Goal: Task Accomplishment & Management: Manage account settings

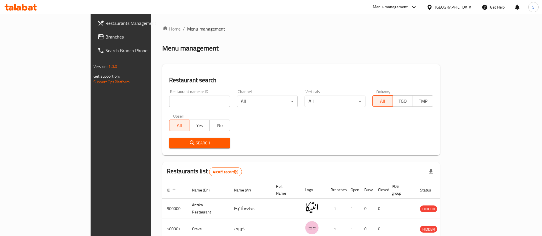
click at [463, 7] on div "[GEOGRAPHIC_DATA]" at bounding box center [454, 7] width 38 height 6
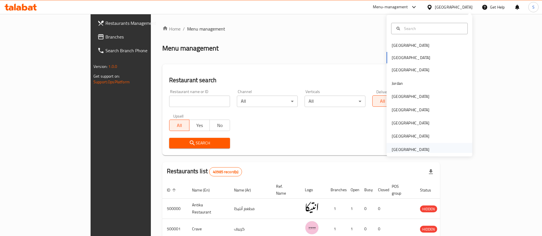
click at [407, 150] on div "[GEOGRAPHIC_DATA]" at bounding box center [410, 149] width 38 height 6
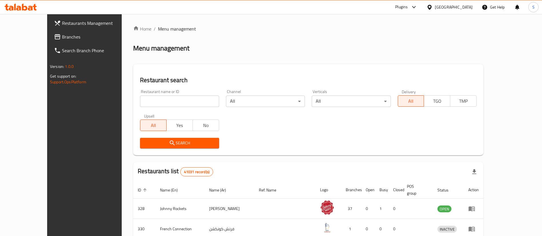
drag, startPoint x: 259, startPoint y: 73, endPoint x: 256, endPoint y: 74, distance: 3.3
click at [259, 73] on div "Restaurant search Restaurant name or ID Restaurant name or ID Channel All ​ Ver…" at bounding box center [308, 109] width 350 height 91
click at [196, 100] on input "search" at bounding box center [179, 101] width 79 height 11
paste input "663462"
type input "663462"
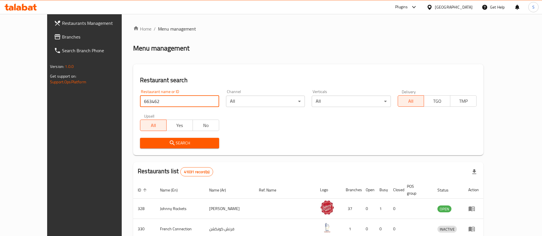
click button "Search" at bounding box center [179, 143] width 79 height 11
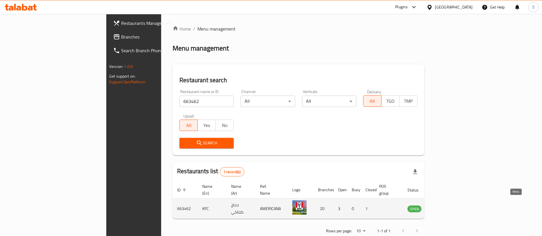
click at [444, 205] on icon "enhanced table" at bounding box center [440, 208] width 7 height 7
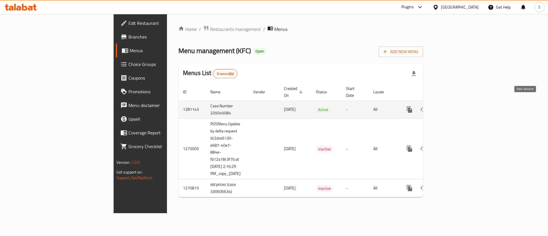
click at [453, 107] on icon "enhanced table" at bounding box center [450, 109] width 5 height 5
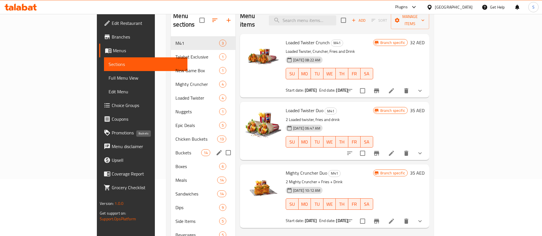
scroll to position [80, 0]
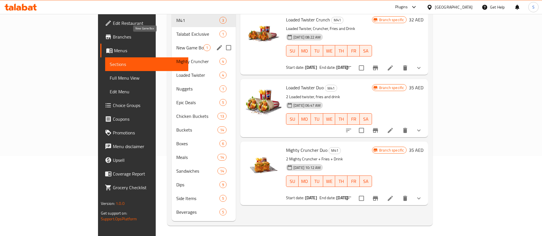
click at [176, 44] on span "New Game Box" at bounding box center [189, 47] width 27 height 7
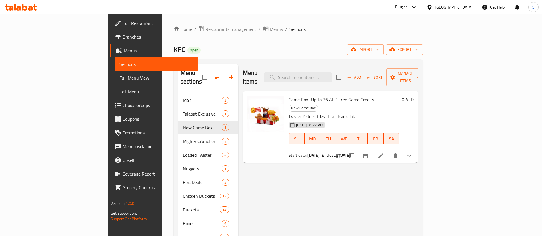
click at [384, 152] on icon at bounding box center [380, 155] width 7 height 7
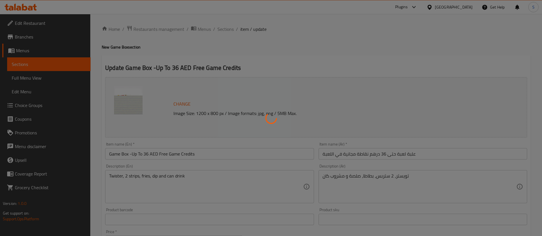
type input "اختيارك من الحجم:::"
type input "1"
type input "علبة لعبة:"
type input "1"
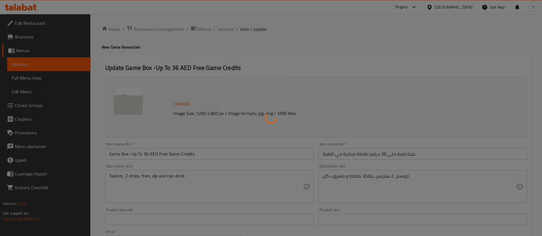
type input "1"
type input "الإضافات::"
type input "0"
type input "اختر ساندوتشك المفضل:"
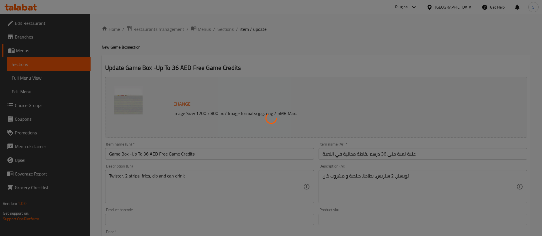
type input "1"
type input "اختر التوابل الخاصة بك::"
type input "0"
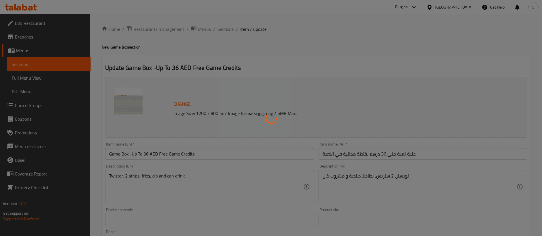
type input "اختر نكهتك المفضلة:"
type input "1"
type input "اختر تكهتك المفضلة:::"
type input "1"
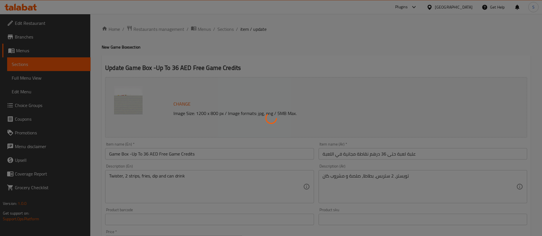
type input "1"
type input "اختر صلصتك المفضلة:::"
type input "1"
type input "اختر صنف جانبي المفضل لديك:"
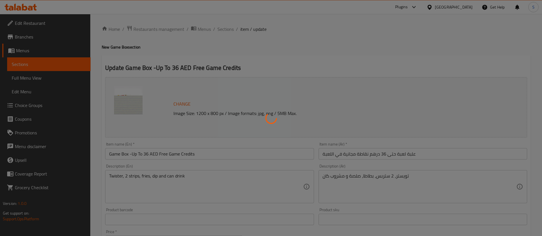
type input "1"
type input "اختر المشروب المفضل لديك:::"
type input "1"
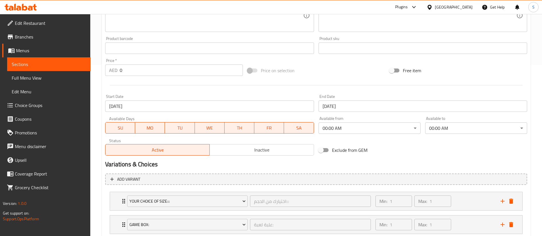
scroll to position [300, 0]
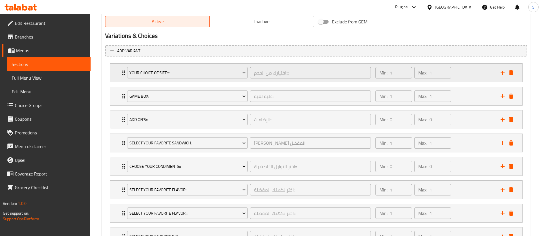
click at [116, 73] on div "Your Choice Of Size::: اختيارك من الحجم::: ​ Min: 1 ​ Max: 1 ​" at bounding box center [316, 73] width 412 height 18
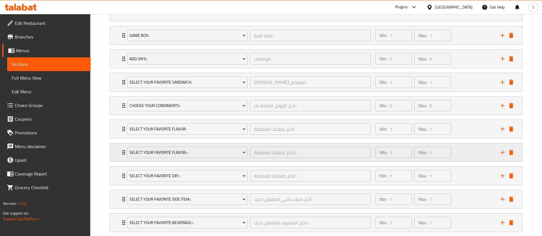
scroll to position [419, 0]
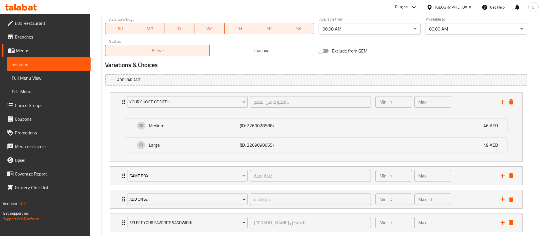
scroll to position [356, 0]
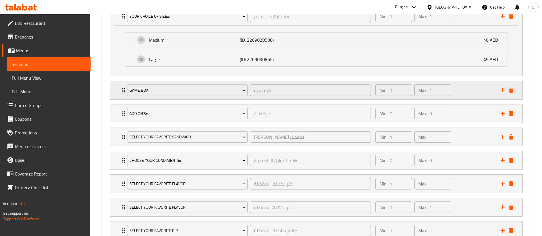
click at [123, 90] on icon "Expand" at bounding box center [123, 90] width 3 height 5
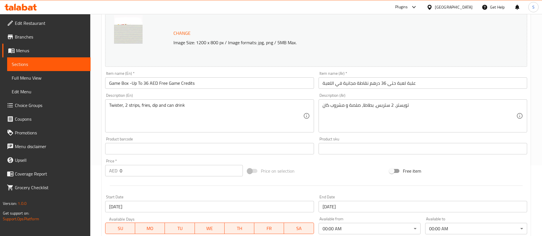
scroll to position [14, 0]
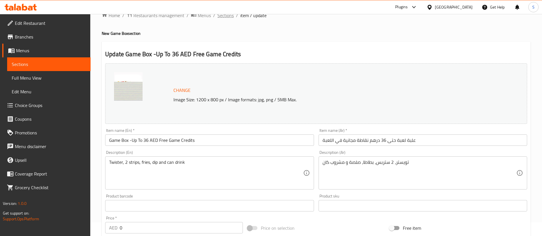
click at [228, 15] on span "Sections" at bounding box center [225, 15] width 16 height 7
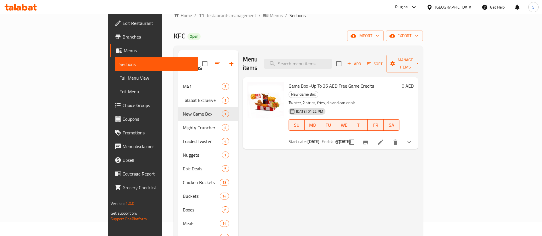
click at [452, 4] on div "[GEOGRAPHIC_DATA]" at bounding box center [454, 7] width 38 height 6
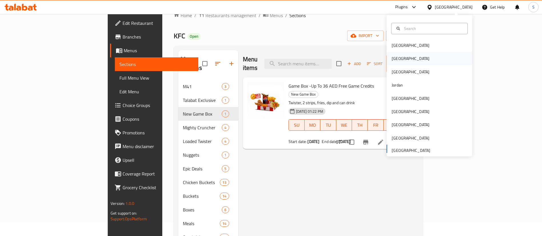
click at [426, 58] on div "[GEOGRAPHIC_DATA]" at bounding box center [429, 58] width 86 height 13
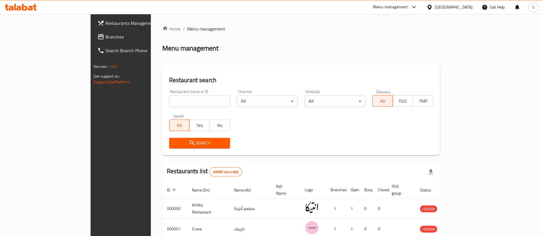
click at [408, 7] on div "Menu-management" at bounding box center [390, 7] width 35 height 7
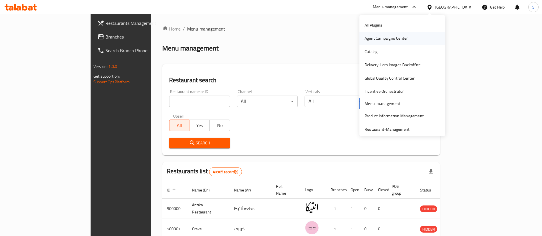
click at [373, 37] on div "Agent Campaigns Center" at bounding box center [385, 38] width 43 height 6
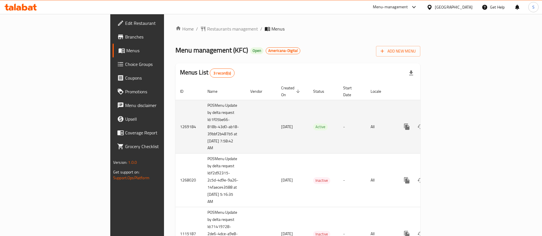
click at [459, 121] on td "enhanced table" at bounding box center [427, 127] width 64 height 54
click at [451, 123] on icon "enhanced table" at bounding box center [447, 126] width 7 height 7
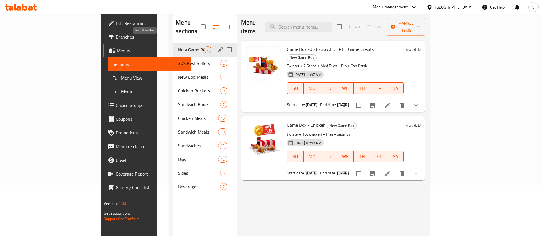
scroll to position [37, 0]
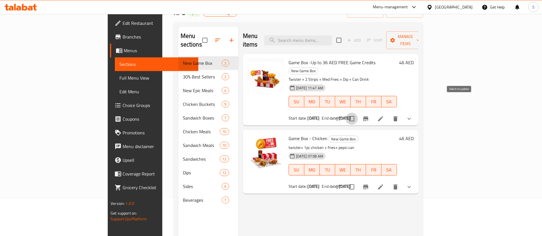
click at [357, 113] on input "checkbox" at bounding box center [351, 119] width 12 height 12
checkbox input "true"
click at [331, 58] on span "Game Box -Up to 36 AED FREE Game Credits" at bounding box center [331, 62] width 87 height 9
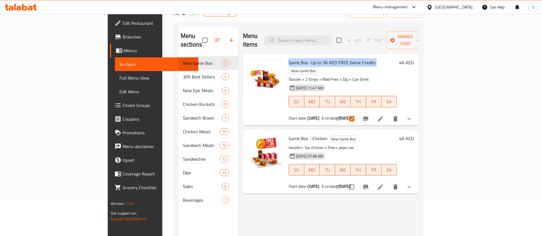
click at [298, 56] on div "Game Box -Up to 36 AED FREE Game Credits New Game Box Twister + 2 Strips + Med …" at bounding box center [342, 89] width 113 height 67
drag, startPoint x: 347, startPoint y: 54, endPoint x: 261, endPoint y: 54, distance: 85.9
click at [286, 56] on div "Game Box -Up to 36 AED FREE Game Credits New Game Box Twister + 2 Strips + Med …" at bounding box center [342, 89] width 113 height 67
copy span "Game Box -Up to 36 AED FREE Game Credits"
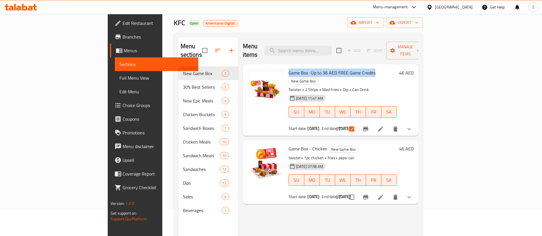
scroll to position [0, 0]
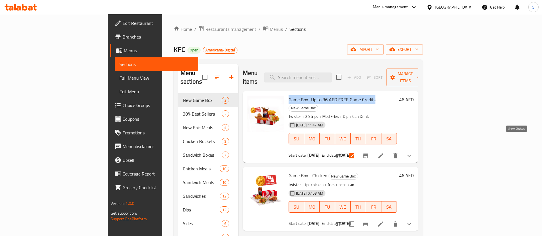
click at [412, 152] on icon "show more" at bounding box center [408, 155] width 7 height 7
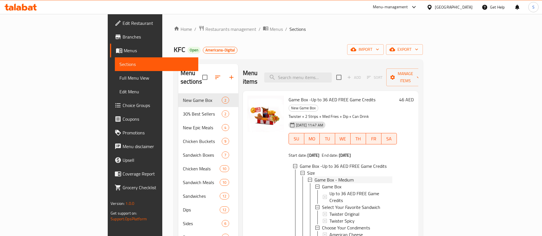
click at [314, 176] on span "Game Box - Medium" at bounding box center [333, 179] width 39 height 7
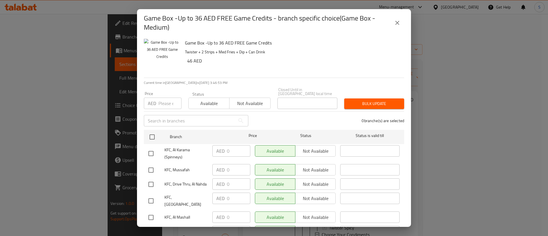
click at [396, 21] on icon "close" at bounding box center [397, 22] width 7 height 7
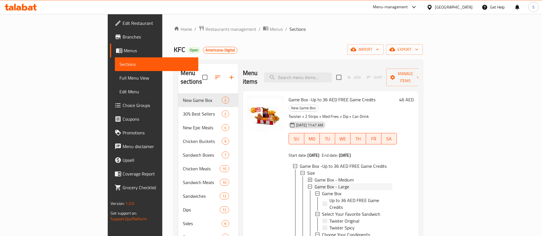
click at [321, 183] on span "Game Box - Large" at bounding box center [331, 186] width 35 height 7
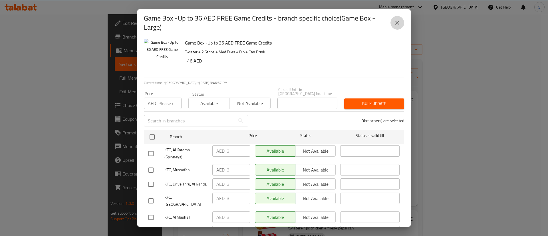
click at [399, 21] on icon "close" at bounding box center [397, 22] width 7 height 7
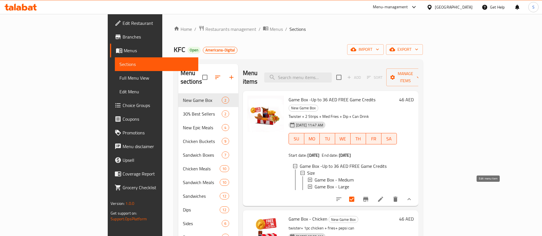
click at [384, 196] on icon at bounding box center [380, 199] width 7 height 7
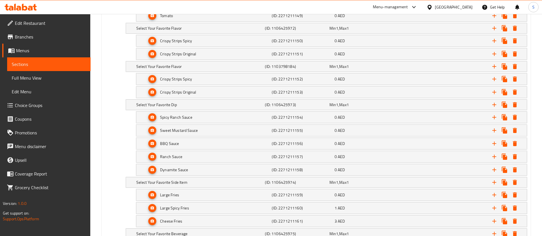
scroll to position [1129, 0]
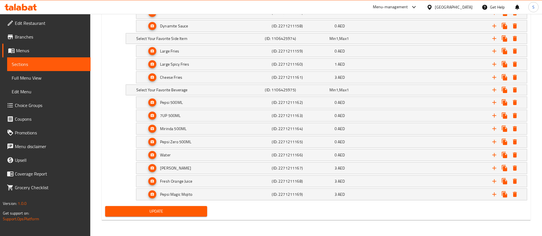
click at [455, 8] on div "[GEOGRAPHIC_DATA]" at bounding box center [454, 7] width 38 height 6
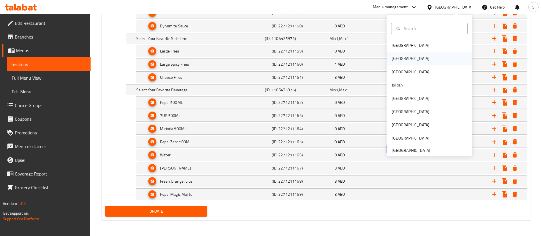
click at [398, 62] on div "[GEOGRAPHIC_DATA]" at bounding box center [410, 58] width 47 height 13
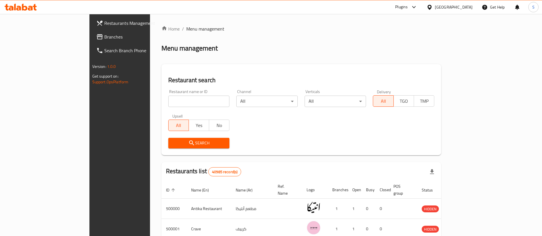
click at [196, 97] on input "search" at bounding box center [198, 101] width 61 height 11
paste input "683569"
type input "683569"
click button "Search" at bounding box center [198, 143] width 61 height 11
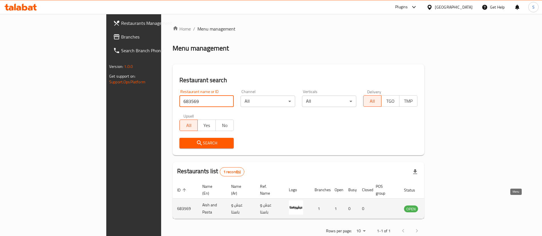
click at [440, 207] on icon "enhanced table" at bounding box center [437, 209] width 6 height 5
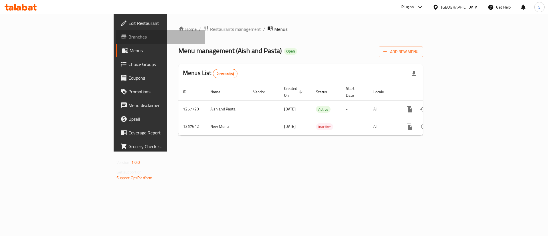
click at [128, 36] on span "Branches" at bounding box center [164, 36] width 72 height 7
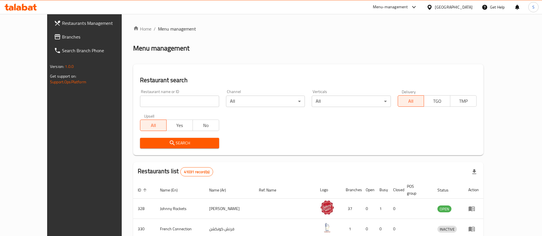
click at [182, 101] on input "search" at bounding box center [179, 101] width 79 height 11
paste input "686340"
click button "Search" at bounding box center [179, 143] width 79 height 11
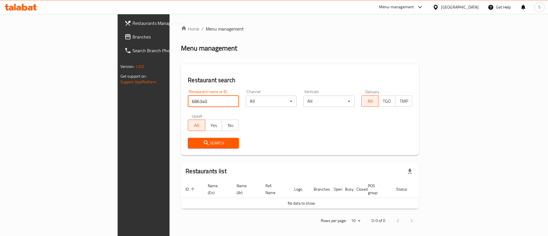
type input "686340"
click button "Search" at bounding box center [213, 143] width 51 height 11
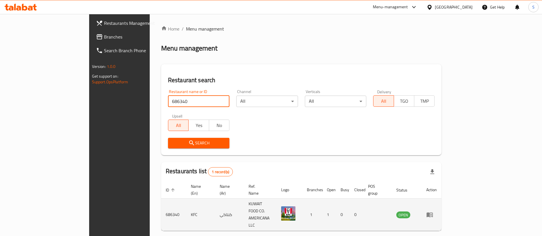
click at [433, 213] on icon "enhanced table" at bounding box center [429, 215] width 6 height 5
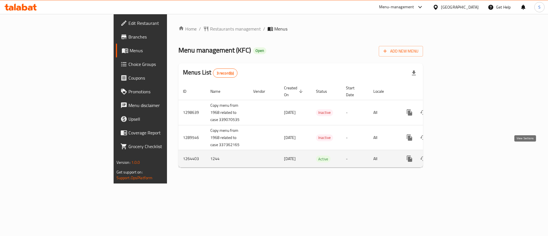
click at [458, 155] on link "enhanced table" at bounding box center [451, 159] width 14 height 14
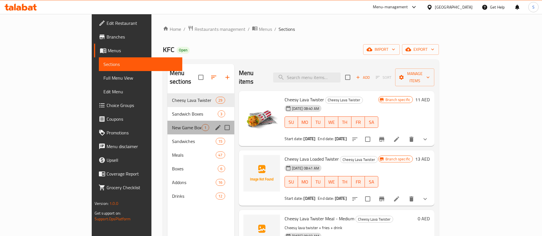
click at [167, 124] on div "New Game Box 1" at bounding box center [200, 128] width 67 height 14
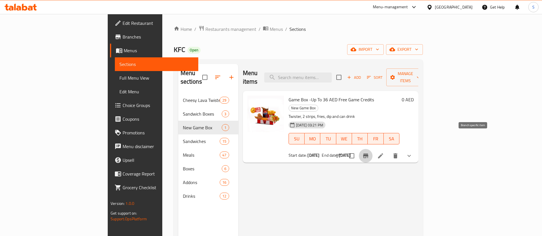
click at [369, 152] on icon "Branch-specific-item" at bounding box center [365, 155] width 7 height 7
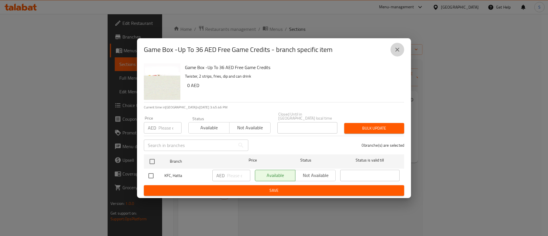
click at [395, 48] on icon "close" at bounding box center [397, 49] width 7 height 7
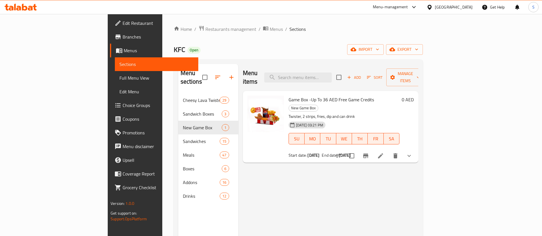
click at [327, 119] on div "01-09-2025 03:21 PM SU MO TU WE TH FR SA" at bounding box center [343, 134] width 115 height 31
click at [416, 149] on button "show more" at bounding box center [409, 156] width 14 height 14
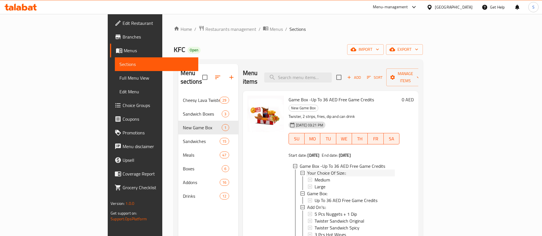
click at [307, 170] on span "Your Choice Of Size::" at bounding box center [326, 173] width 39 height 7
click at [314, 183] on div "Large" at bounding box center [354, 186] width 80 height 7
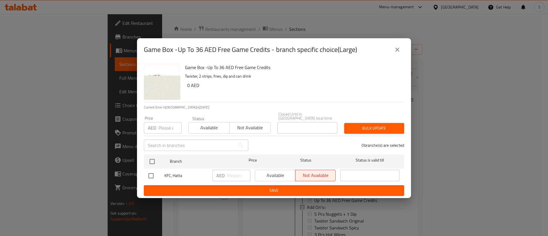
click at [397, 53] on icon "close" at bounding box center [397, 49] width 7 height 7
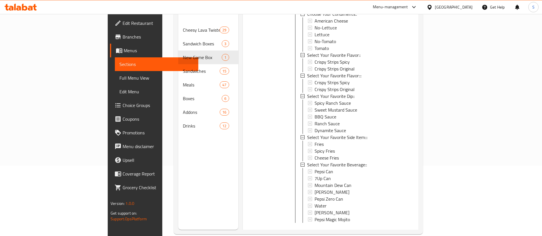
scroll to position [80, 0]
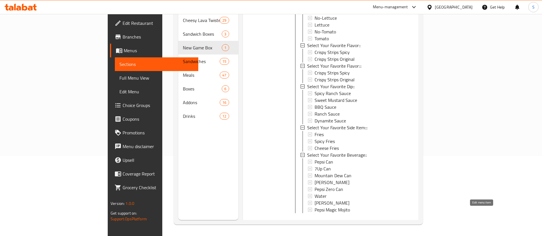
click at [383, 221] on icon at bounding box center [380, 223] width 5 height 5
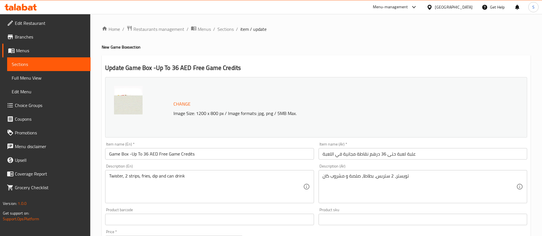
drag, startPoint x: 228, startPoint y: 27, endPoint x: 246, endPoint y: 3, distance: 30.7
click at [228, 27] on span "Sections" at bounding box center [225, 29] width 16 height 7
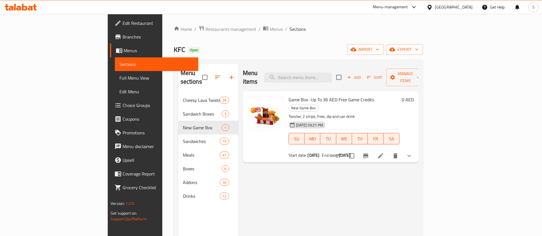
click at [280, 28] on ol "Home / Restaurants management / Menus / Sections" at bounding box center [298, 28] width 249 height 7
click at [270, 30] on span "Menus" at bounding box center [276, 29] width 13 height 7
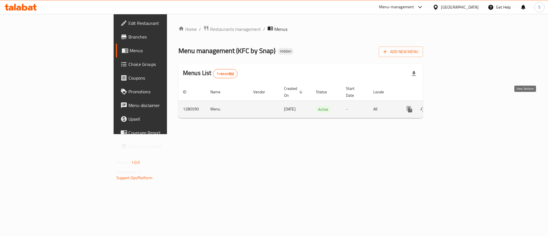
click at [454, 106] on icon "enhanced table" at bounding box center [450, 109] width 7 height 7
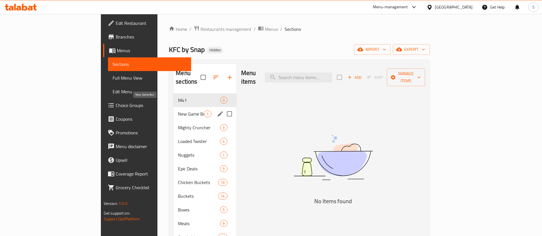
click at [178, 110] on span "New Game Box" at bounding box center [191, 113] width 26 height 7
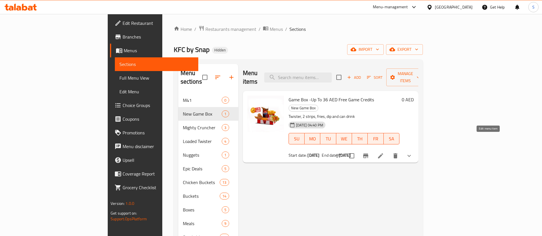
click at [384, 152] on icon at bounding box center [380, 155] width 7 height 7
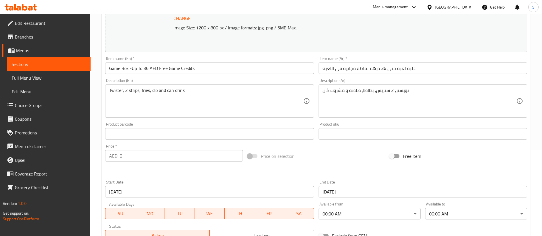
scroll to position [300, 0]
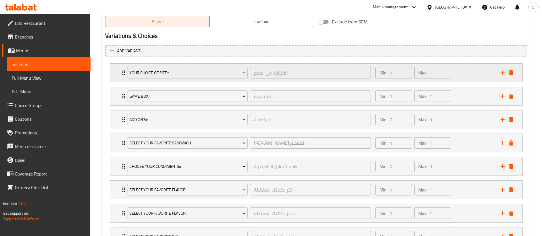
click at [117, 77] on div "Your Choice Of Size:: اختيارك من الحجم:: ​ Min: 1 ​ Max: 1 ​" at bounding box center [316, 73] width 412 height 18
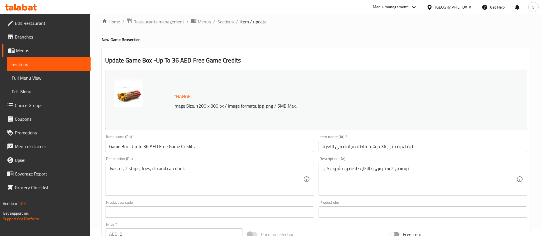
scroll to position [0, 0]
